Goal: Transaction & Acquisition: Purchase product/service

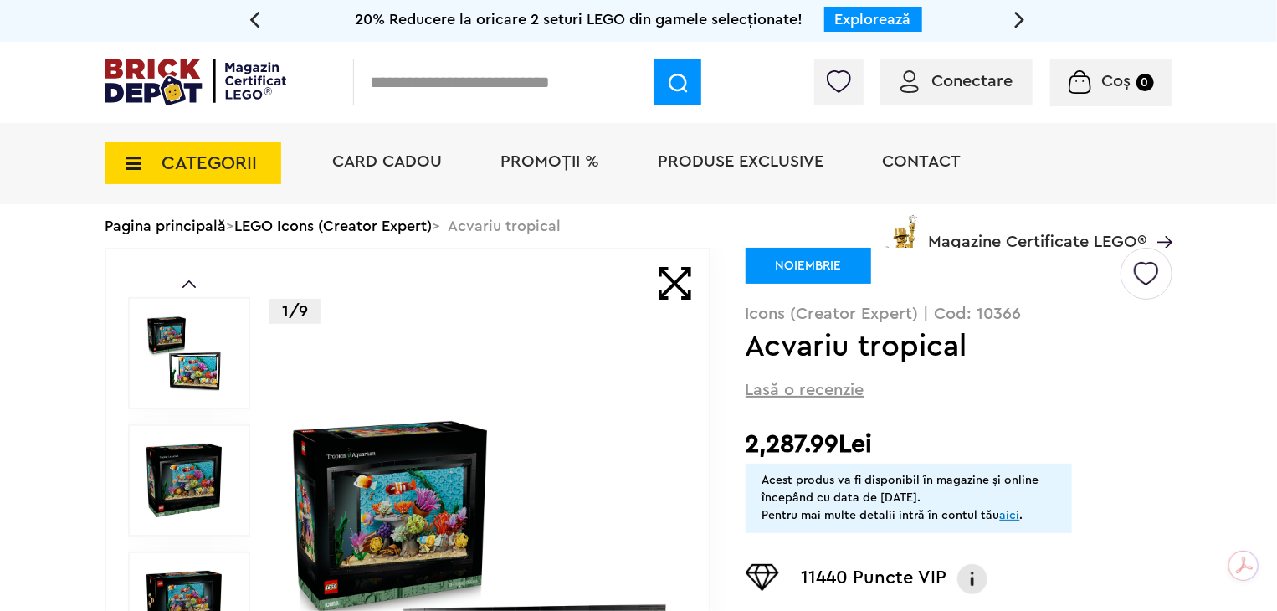
click at [181, 359] on img at bounding box center [183, 352] width 75 height 75
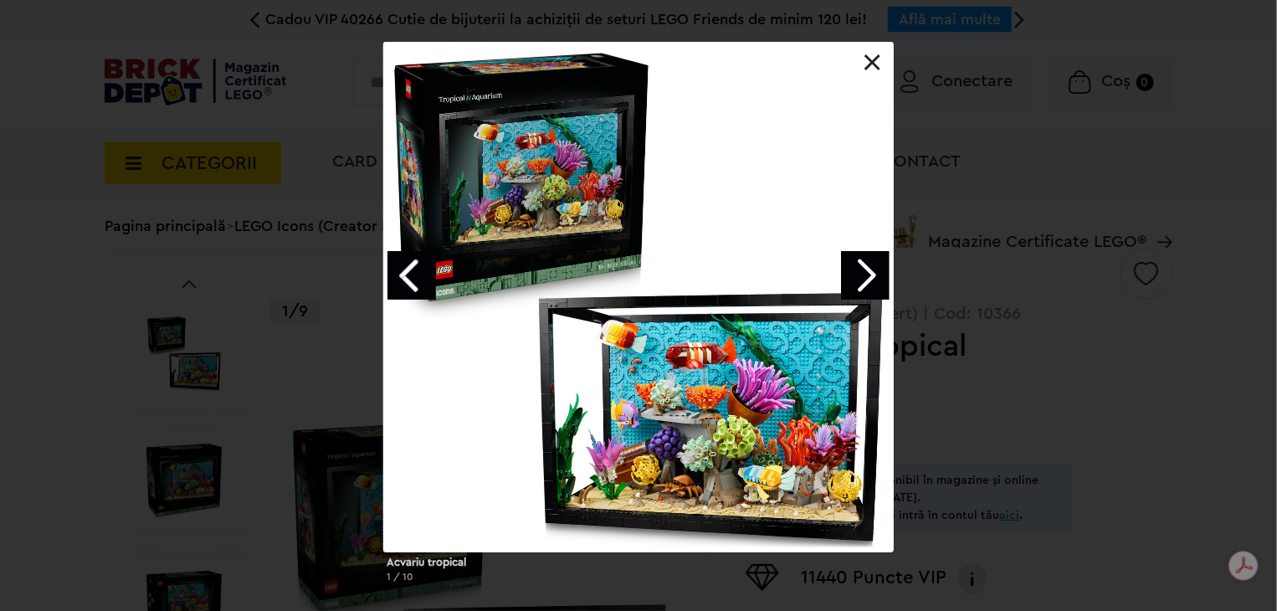
click at [874, 273] on link "Next image" at bounding box center [865, 275] width 49 height 49
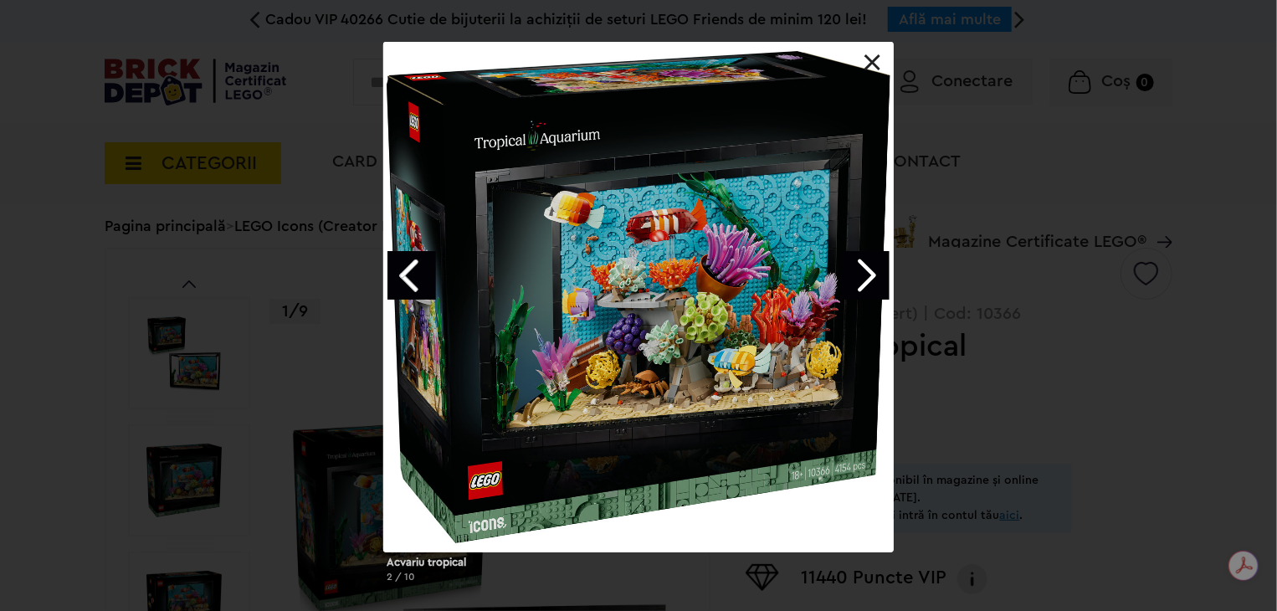
click at [869, 274] on link "Next image" at bounding box center [865, 275] width 49 height 49
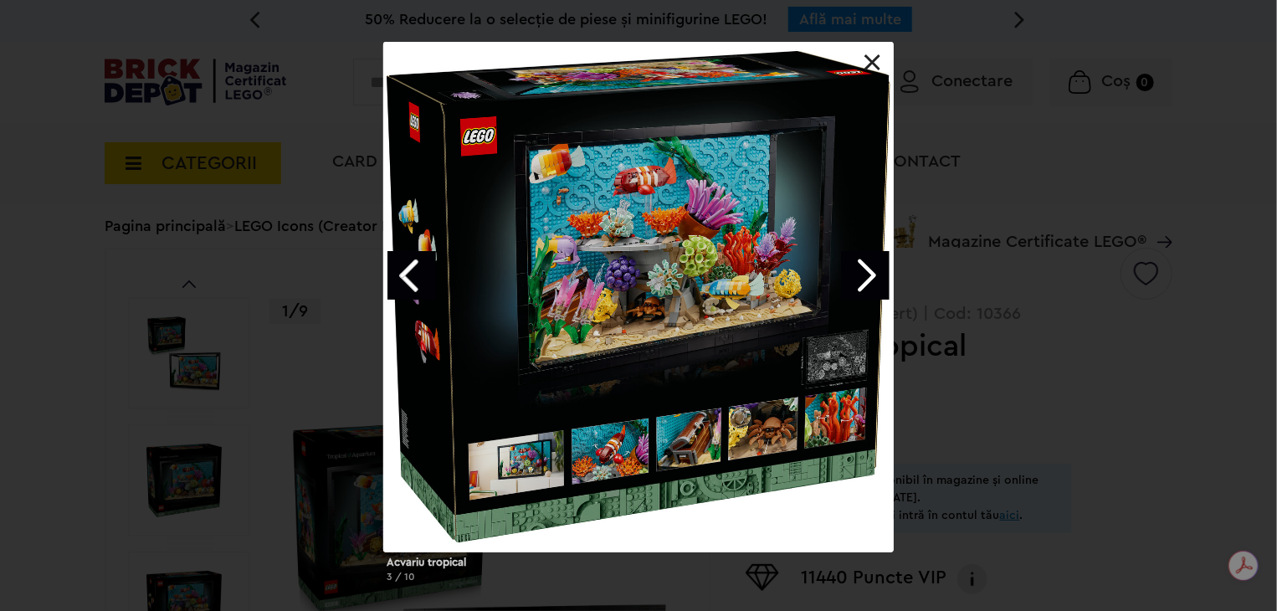
click at [871, 274] on link "Next image" at bounding box center [865, 275] width 49 height 49
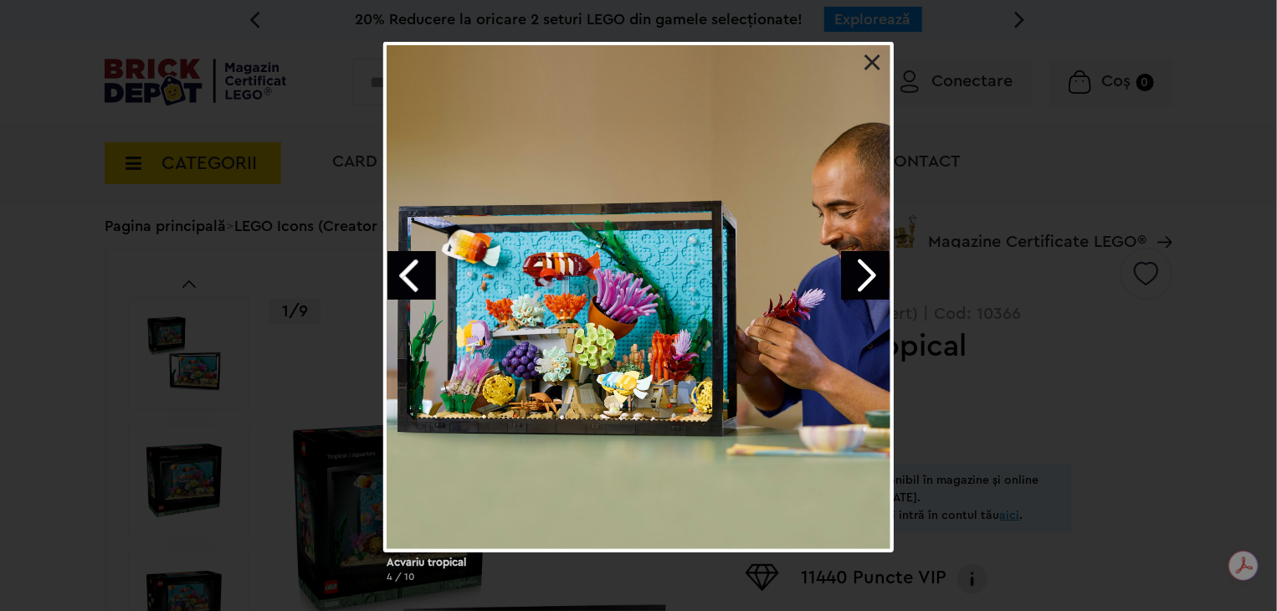
click at [871, 274] on link "Next image" at bounding box center [865, 275] width 49 height 49
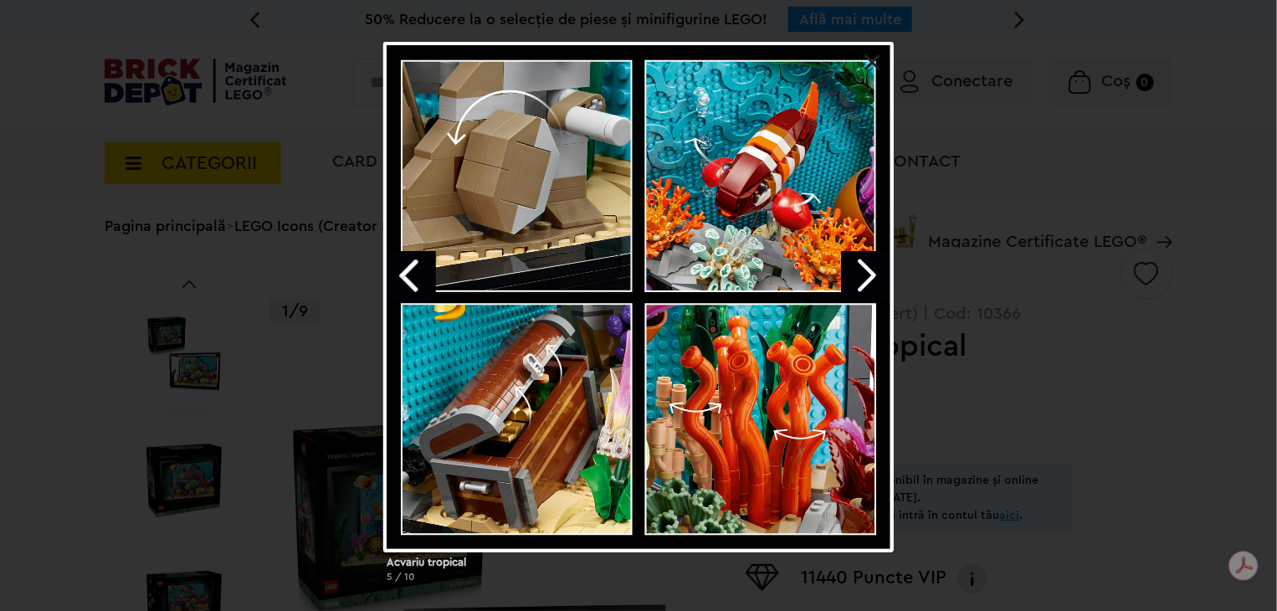
click at [871, 274] on link "Next image" at bounding box center [865, 275] width 49 height 49
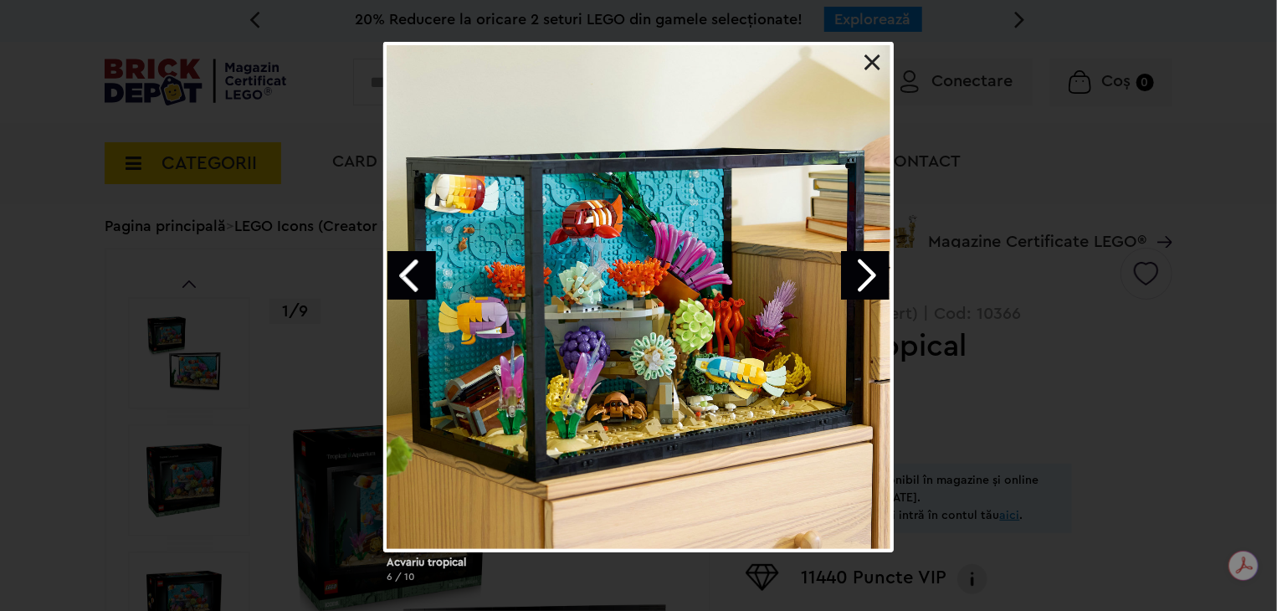
click at [863, 275] on link "Next image" at bounding box center [865, 275] width 49 height 49
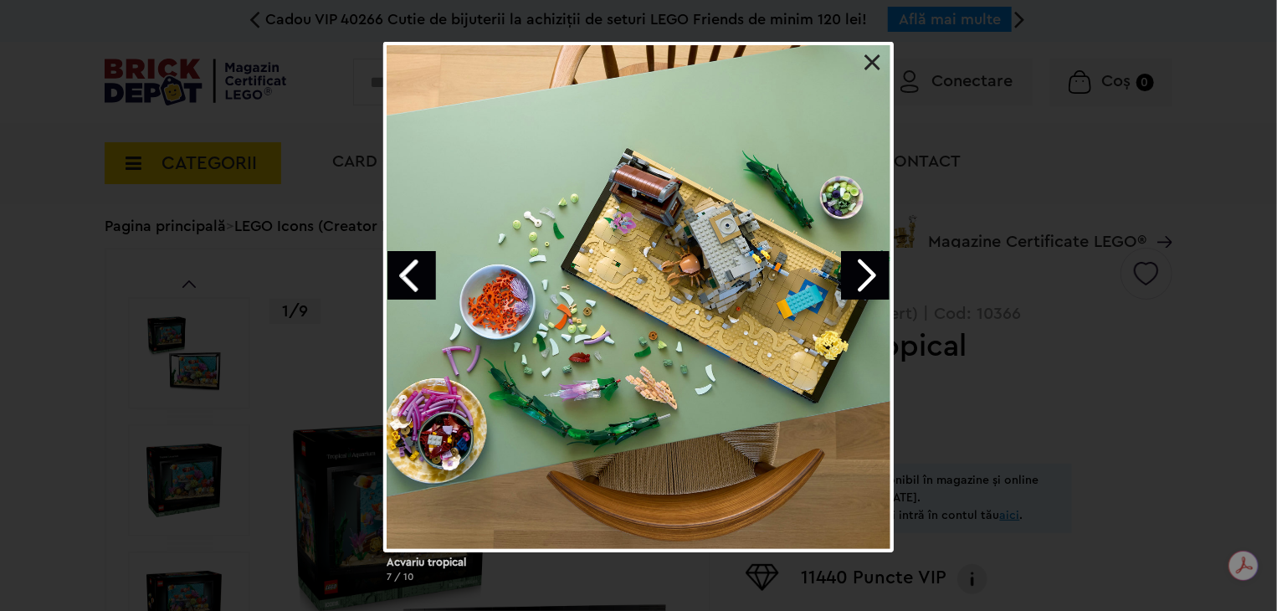
click at [863, 275] on link "Next image" at bounding box center [865, 275] width 49 height 49
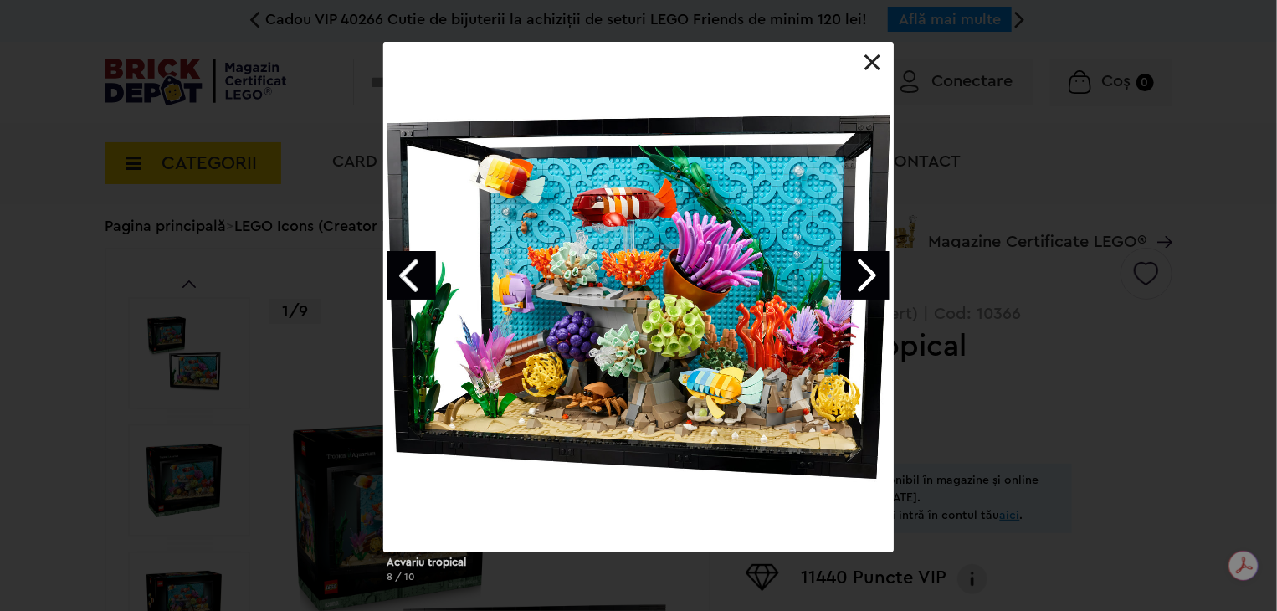
click at [863, 275] on link "Next image" at bounding box center [865, 275] width 49 height 49
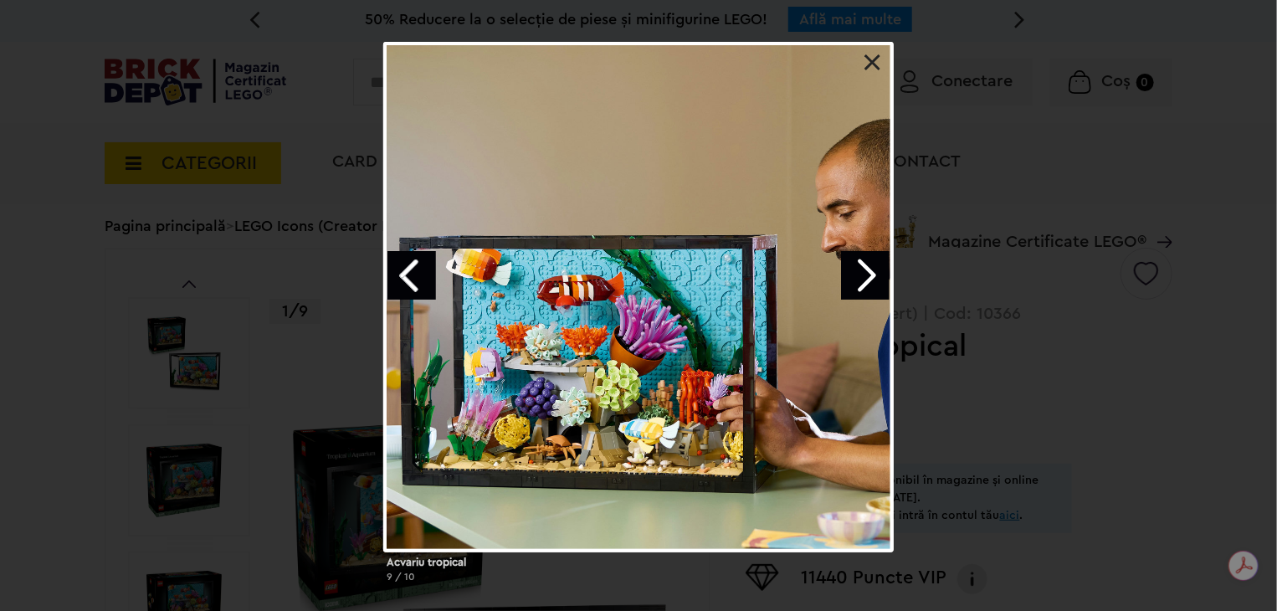
click at [873, 62] on link at bounding box center [872, 62] width 17 height 17
